Goal: Check status: Check status

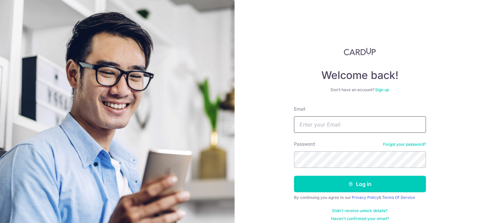
click at [323, 125] on input "Email" at bounding box center [360, 124] width 132 height 17
type input "[EMAIL_ADDRESS][DOMAIN_NAME]"
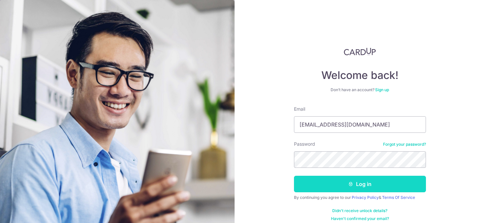
click at [342, 185] on button "Log in" at bounding box center [360, 184] width 132 height 17
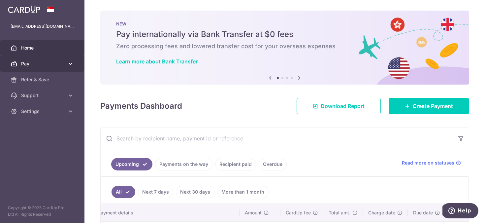
click at [32, 63] on span "Pay" at bounding box center [43, 63] width 44 height 7
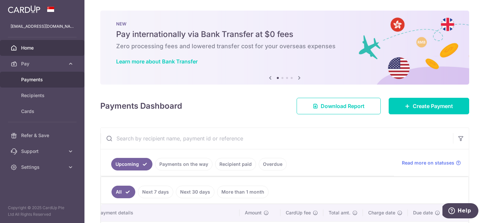
click at [36, 78] on span "Payments" at bounding box center [43, 79] width 44 height 7
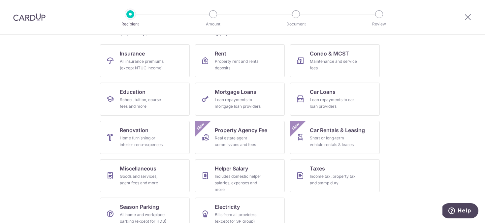
scroll to position [63, 0]
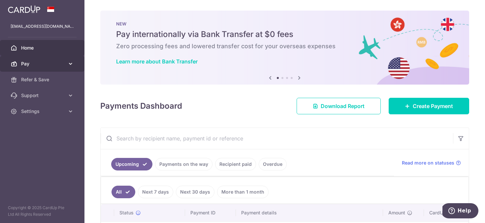
click at [53, 64] on span "Pay" at bounding box center [43, 63] width 44 height 7
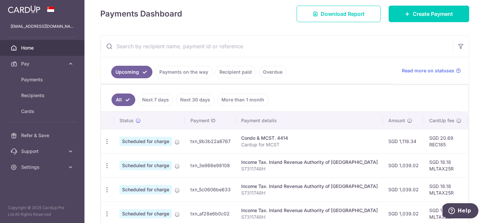
scroll to position [92, 0]
click at [236, 72] on link "Recipient paid" at bounding box center [235, 71] width 41 height 13
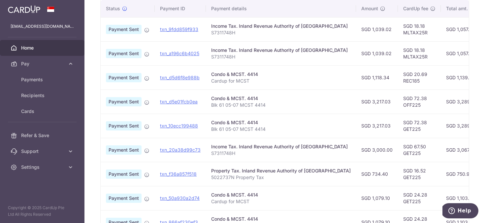
scroll to position [0, 8]
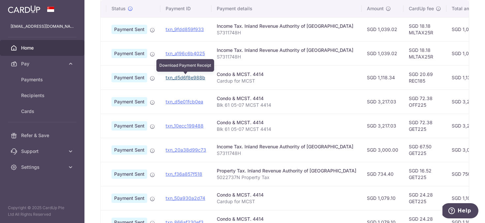
click at [191, 76] on link "txn_d5d6f8e988b" at bounding box center [186, 78] width 40 height 6
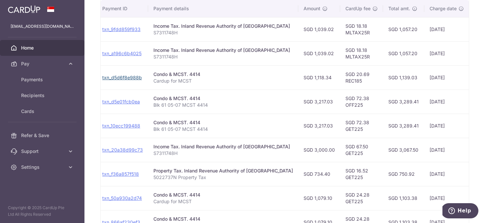
scroll to position [0, 66]
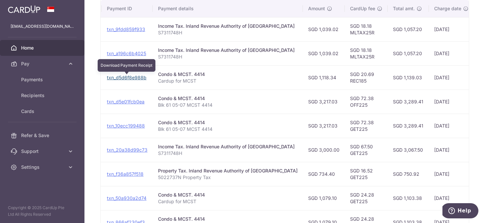
click at [120, 78] on link "txn_d5d6f8e988b" at bounding box center [127, 78] width 40 height 6
